Goal: Check status: Check status

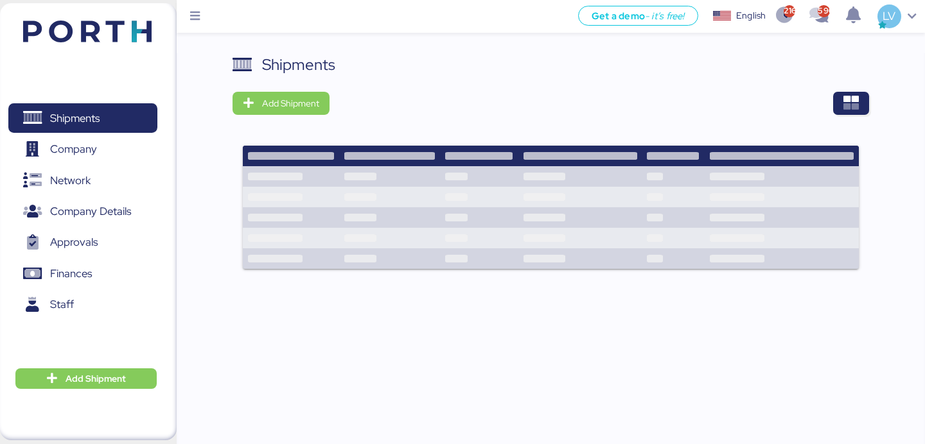
click at [852, 85] on div "Shipments Add Shipment" at bounding box center [550, 169] width 636 height 232
click at [852, 102] on icon "button" at bounding box center [850, 103] width 15 height 15
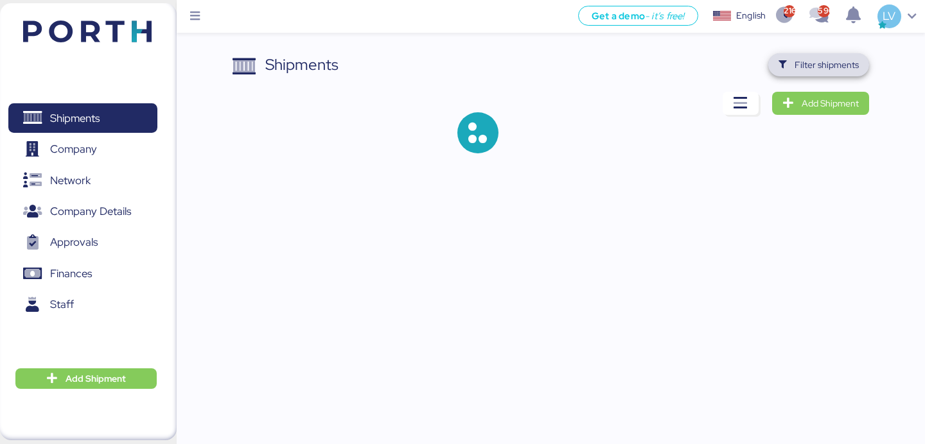
click at [843, 65] on span "Filter shipments" at bounding box center [826, 64] width 64 height 15
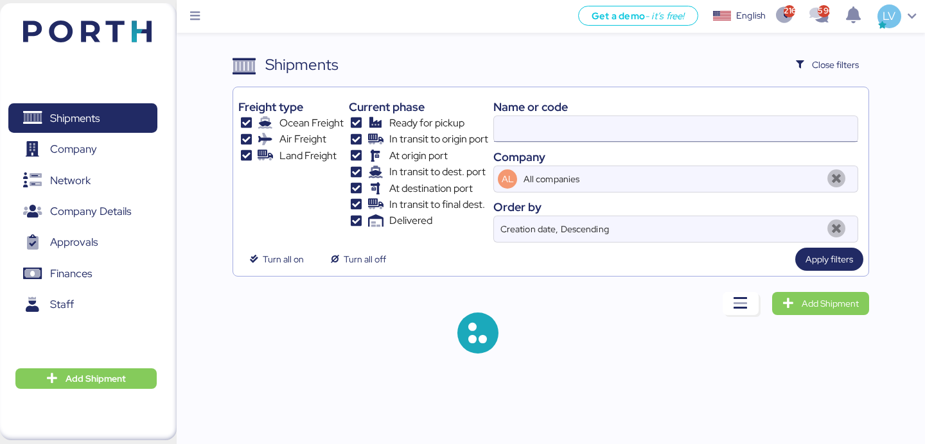
click at [753, 135] on input at bounding box center [675, 129] width 363 height 26
paste input "A0052130"
type input "A0052130"
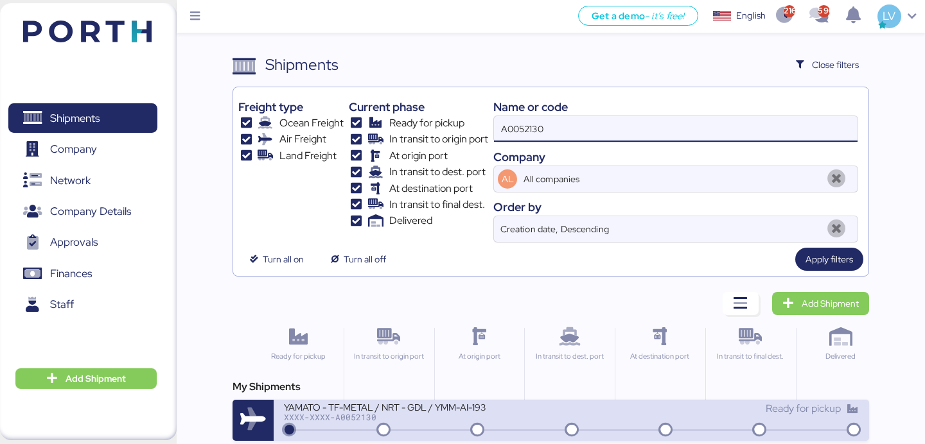
click at [348, 432] on div "YAMATO - TF-METAL / NRT - GDL / YMM-AI-193 XXXX-XXXX-A0052130 Ready for pickup" at bounding box center [571, 420] width 595 height 41
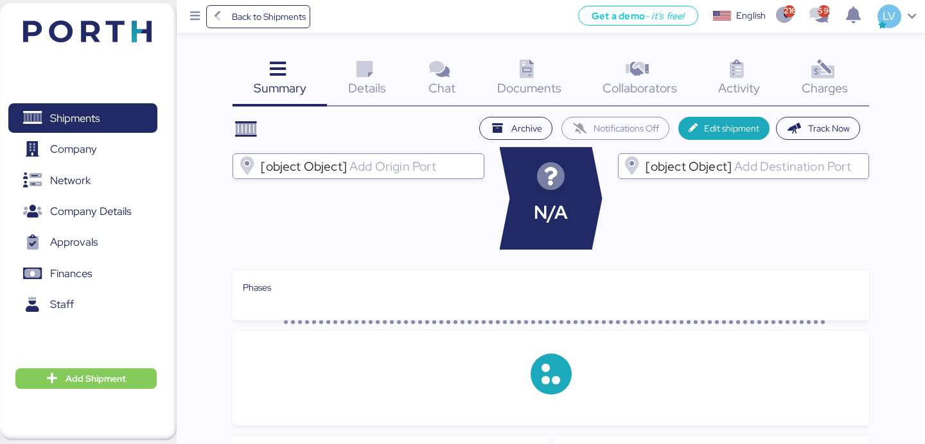
click at [550, 78] on div "Documents 0" at bounding box center [529, 79] width 105 height 53
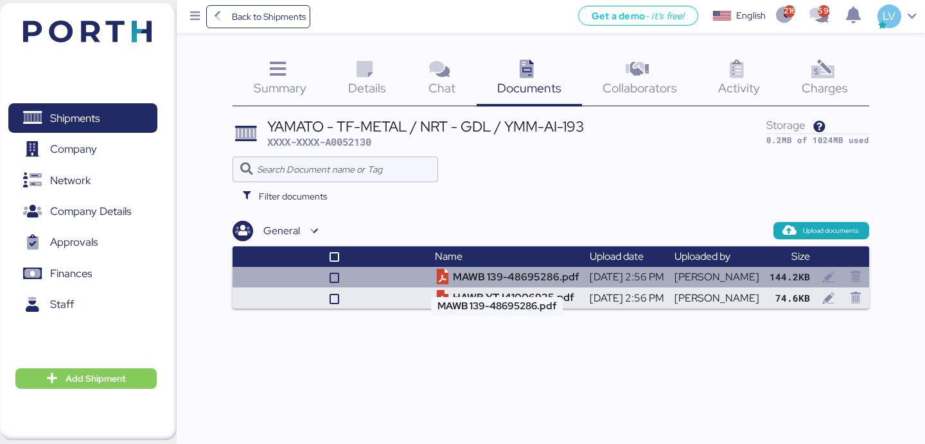
click at [513, 274] on td "MAWB 139-48695286.pdf" at bounding box center [507, 277] width 155 height 21
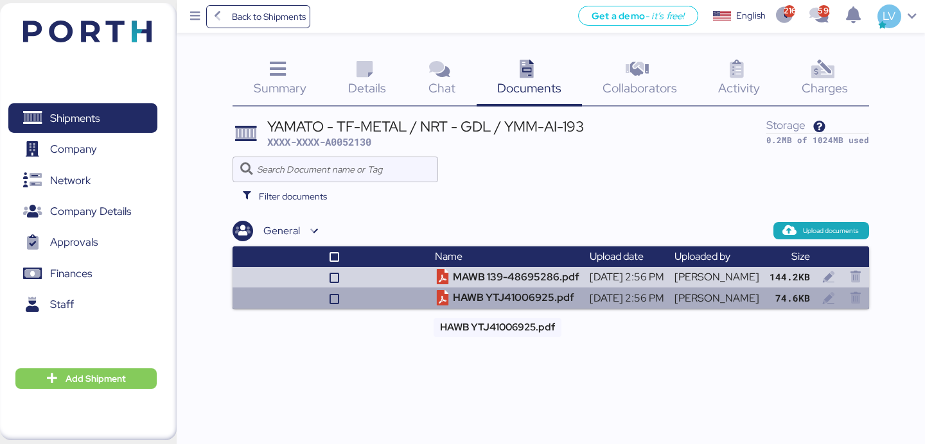
click at [477, 305] on td "HAWB YTJ41006925.pdf" at bounding box center [507, 298] width 155 height 21
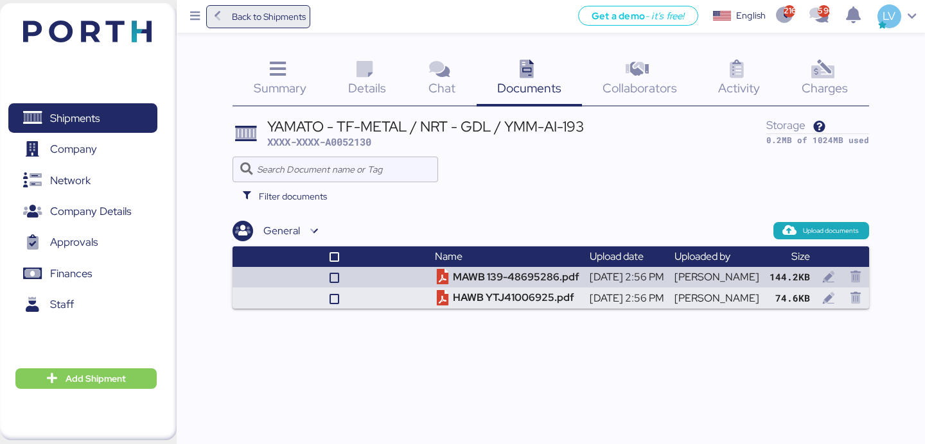
click at [276, 13] on span "Back to Shipments" at bounding box center [269, 16] width 74 height 15
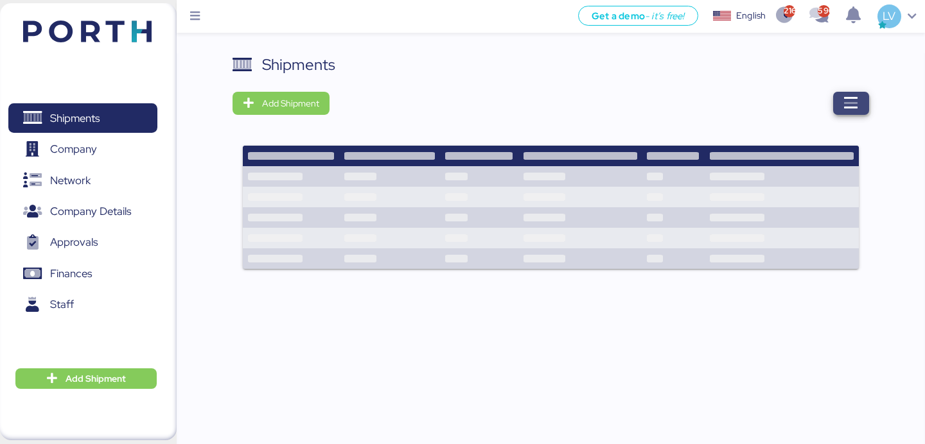
click at [839, 104] on span "button" at bounding box center [851, 103] width 36 height 23
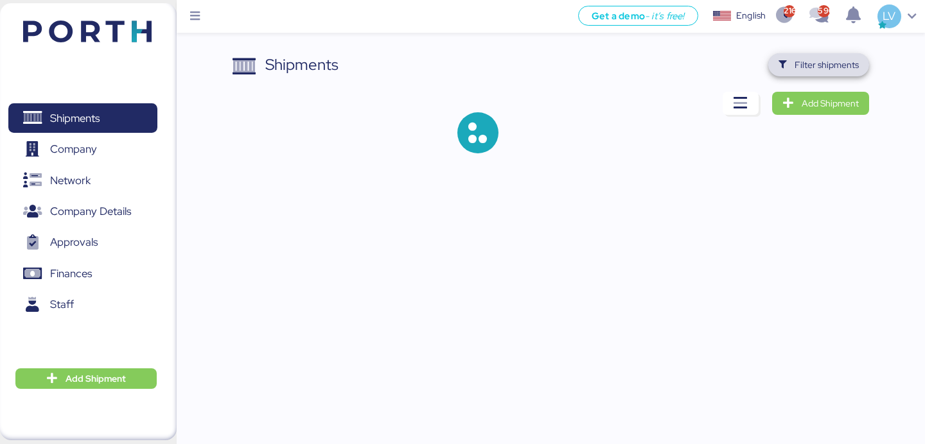
click at [809, 67] on span "Filter shipments" at bounding box center [826, 64] width 64 height 15
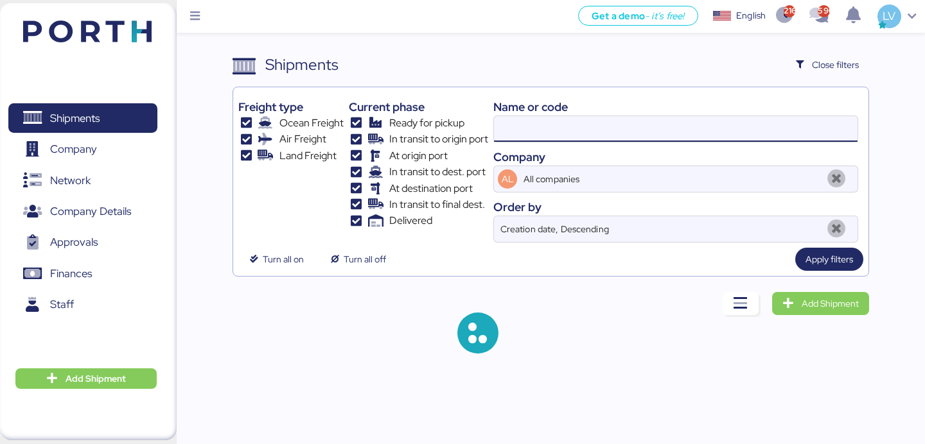
click at [573, 121] on input at bounding box center [675, 129] width 363 height 26
paste input "YTJ01017314"
type input "YTJ01017314"
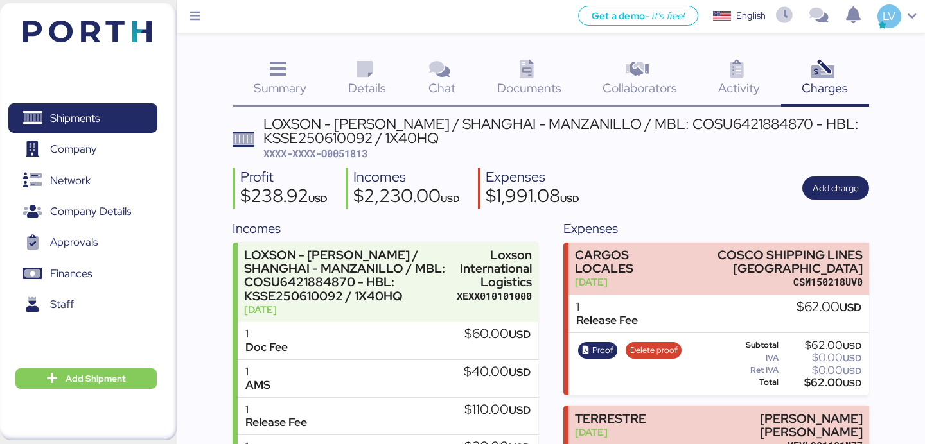
click at [162, 35] on div "Shipments 0 Company 0 Network 0 Company Details 0 Approvals 0 Finances 0 Staff …" at bounding box center [88, 221] width 177 height 437
click at [157, 31] on div "Shipments 0 Company 0 Network 0 Company Details 0 Approvals 0 Finances 0 Staff …" at bounding box center [88, 221] width 177 height 437
click at [85, 26] on img at bounding box center [87, 32] width 128 height 22
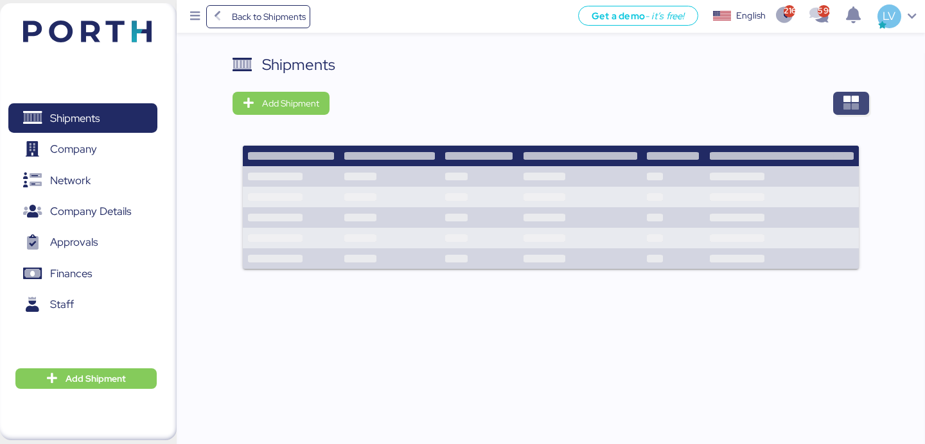
click at [857, 100] on icon "button" at bounding box center [850, 103] width 15 height 15
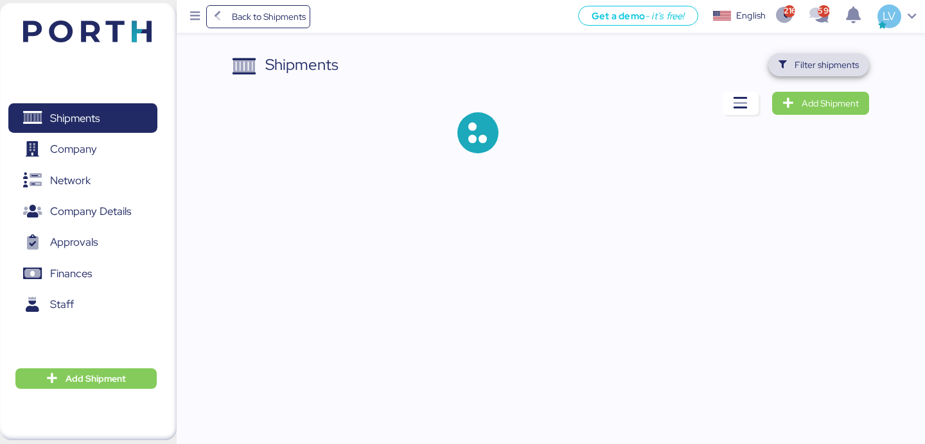
click at [833, 69] on span "Filter shipments" at bounding box center [826, 64] width 64 height 15
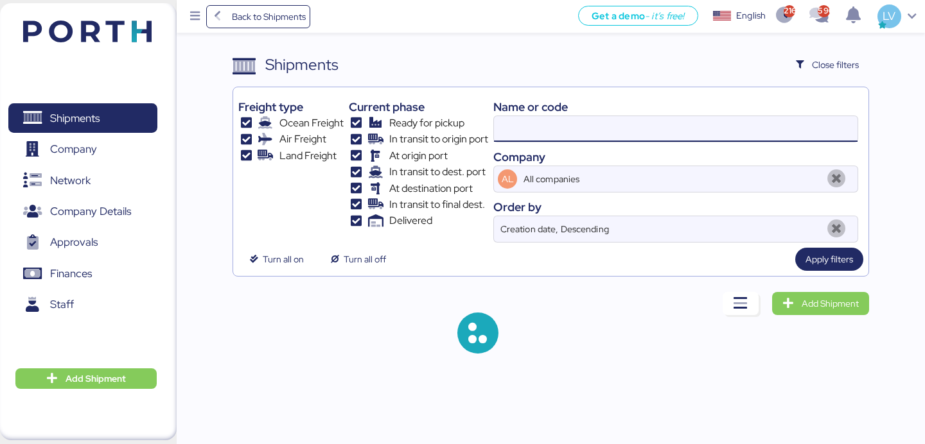
click at [750, 141] on input at bounding box center [675, 129] width 363 height 26
paste input "A0052127"
type input "A0052127"
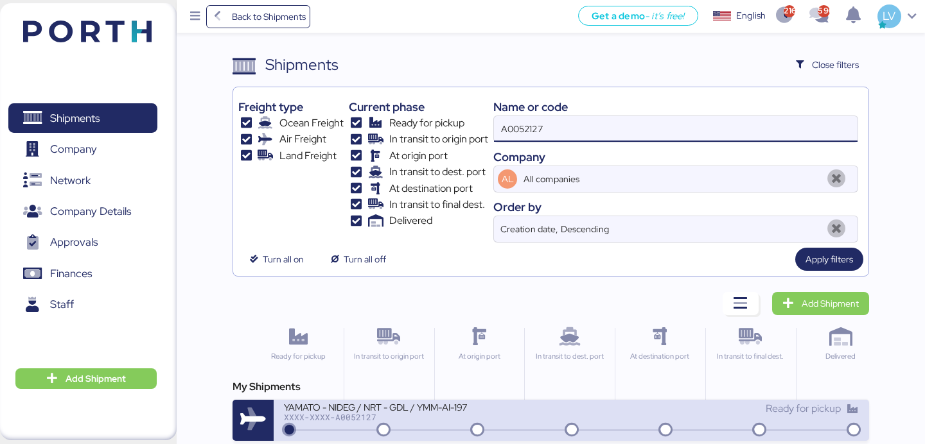
click at [453, 416] on div "XXXX-XXXX-A0052127" at bounding box center [427, 417] width 287 height 9
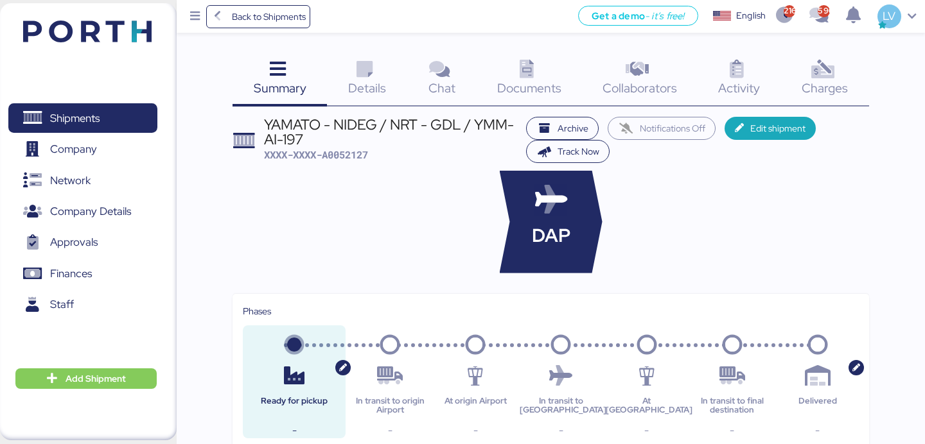
click at [539, 73] on icon at bounding box center [527, 69] width 28 height 19
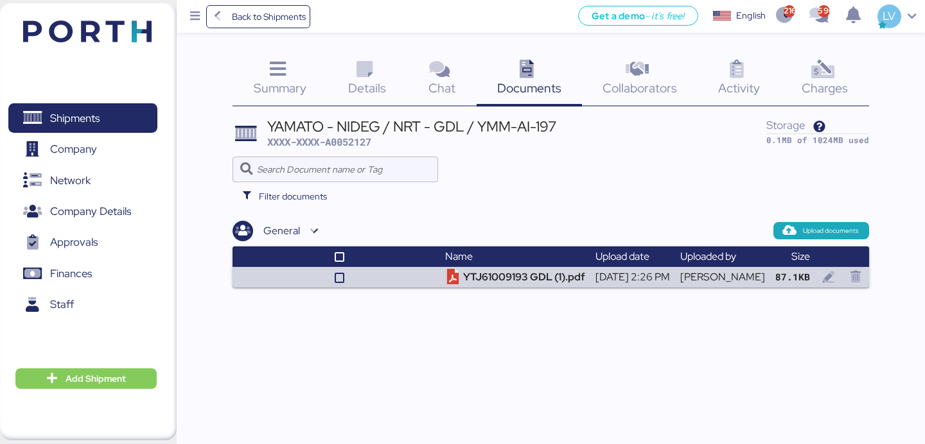
click at [506, 289] on div "Back to Shipments Get a demo - it’s free! Get a demo English Inglés English 216…" at bounding box center [462, 222] width 925 height 444
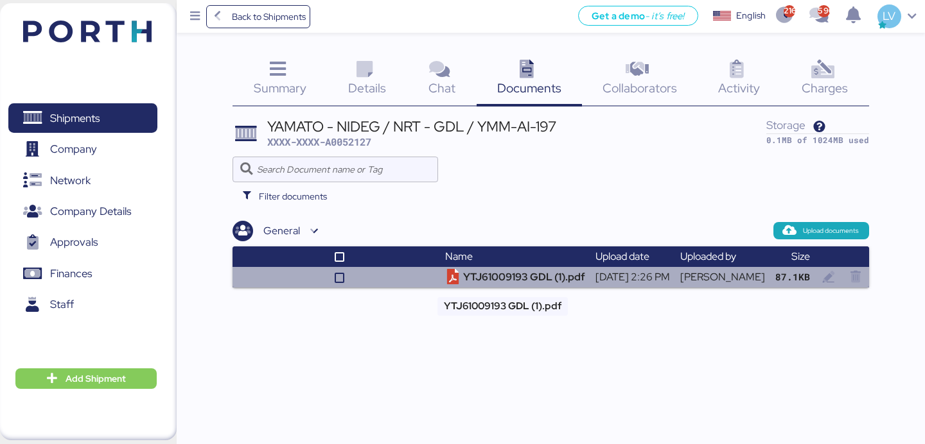
click at [505, 275] on td "YTJ61009193 GDL (1).pdf" at bounding box center [515, 277] width 150 height 21
click at [487, 270] on td "YTJ61009193 GDL (1).pdf" at bounding box center [515, 277] width 150 height 21
